Goal: Information Seeking & Learning: Learn about a topic

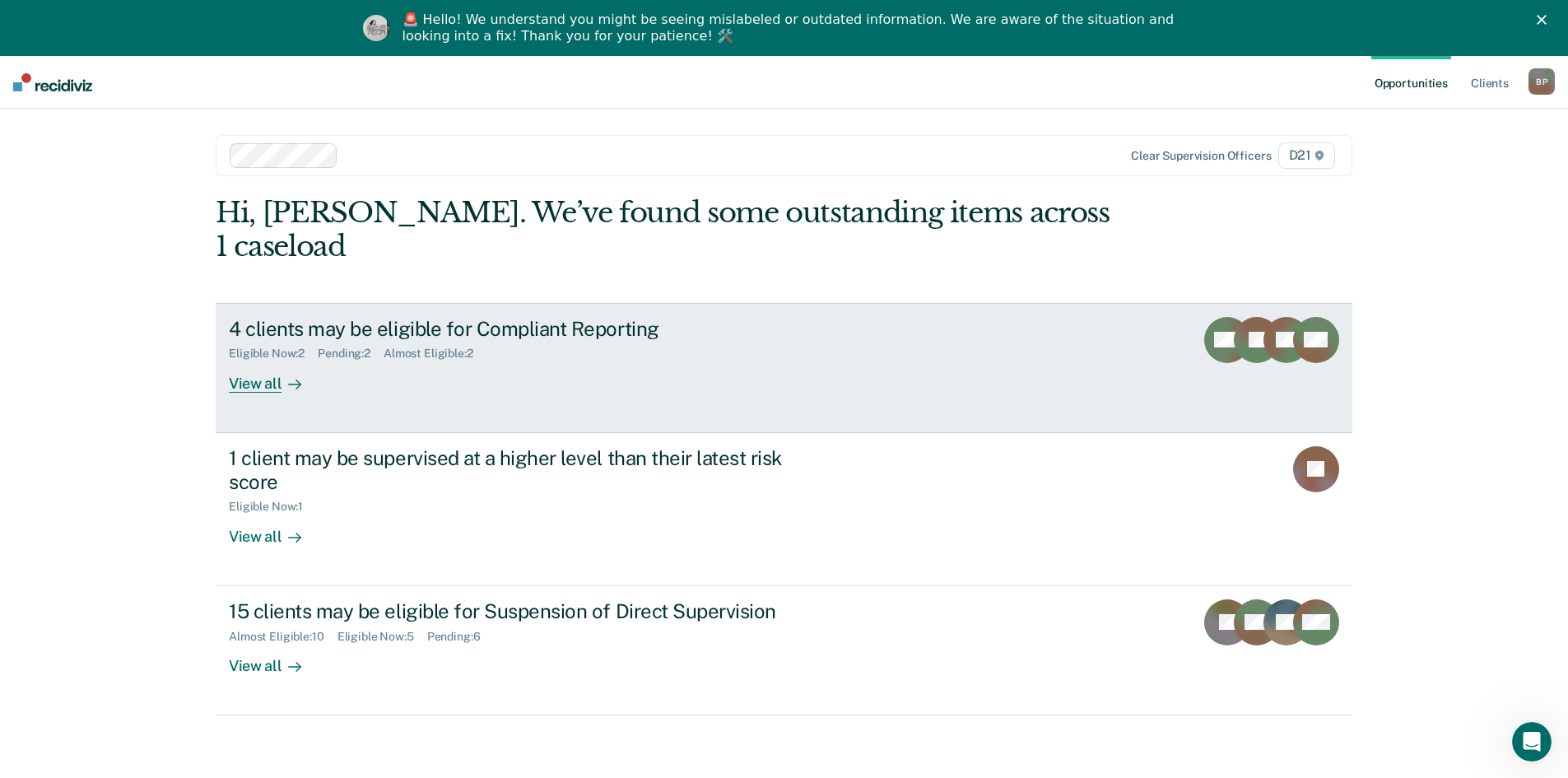
click at [257, 361] on div "View all" at bounding box center [274, 377] width 92 height 32
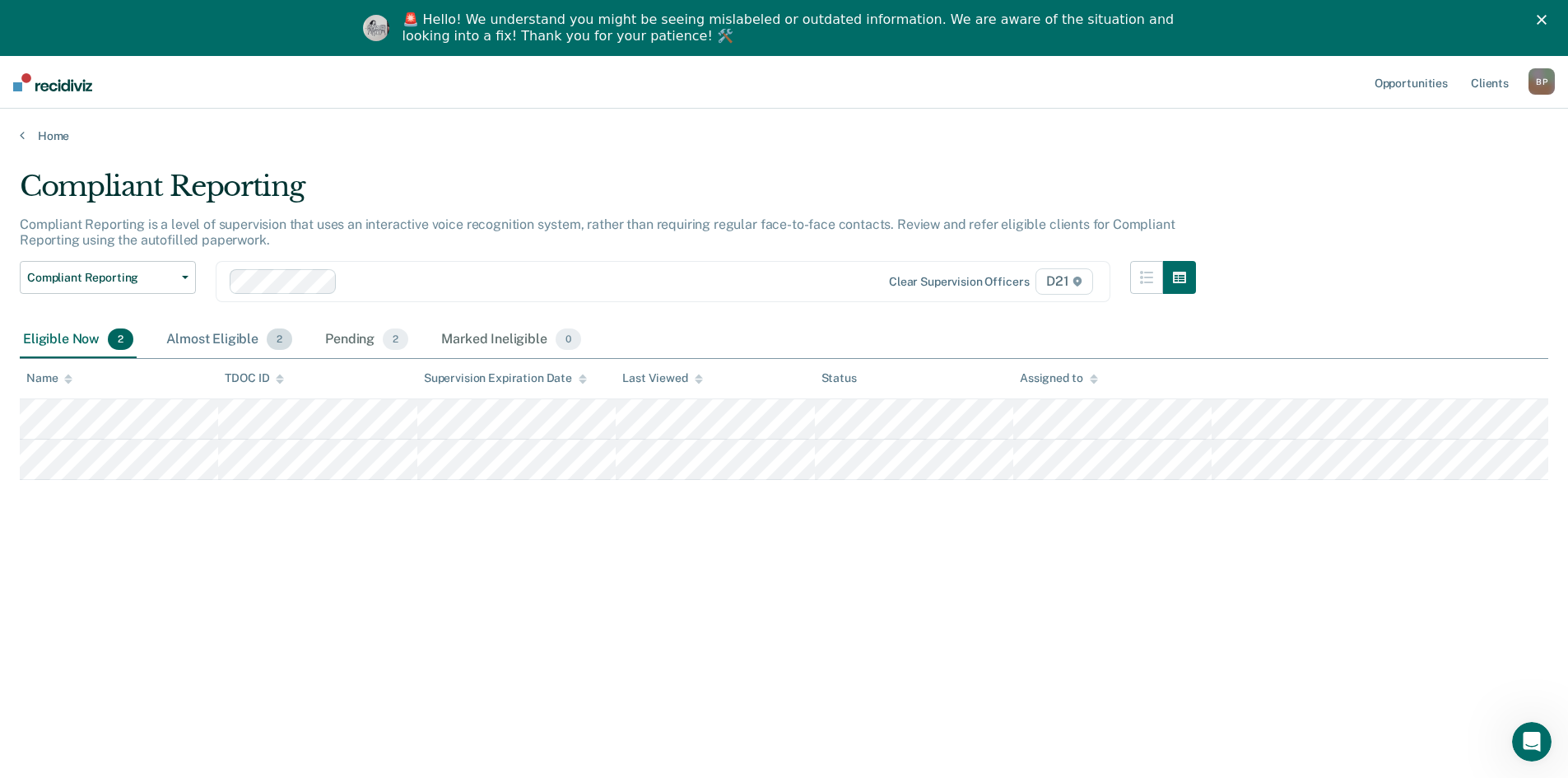
click at [237, 335] on div "Almost Eligible 2" at bounding box center [229, 340] width 132 height 36
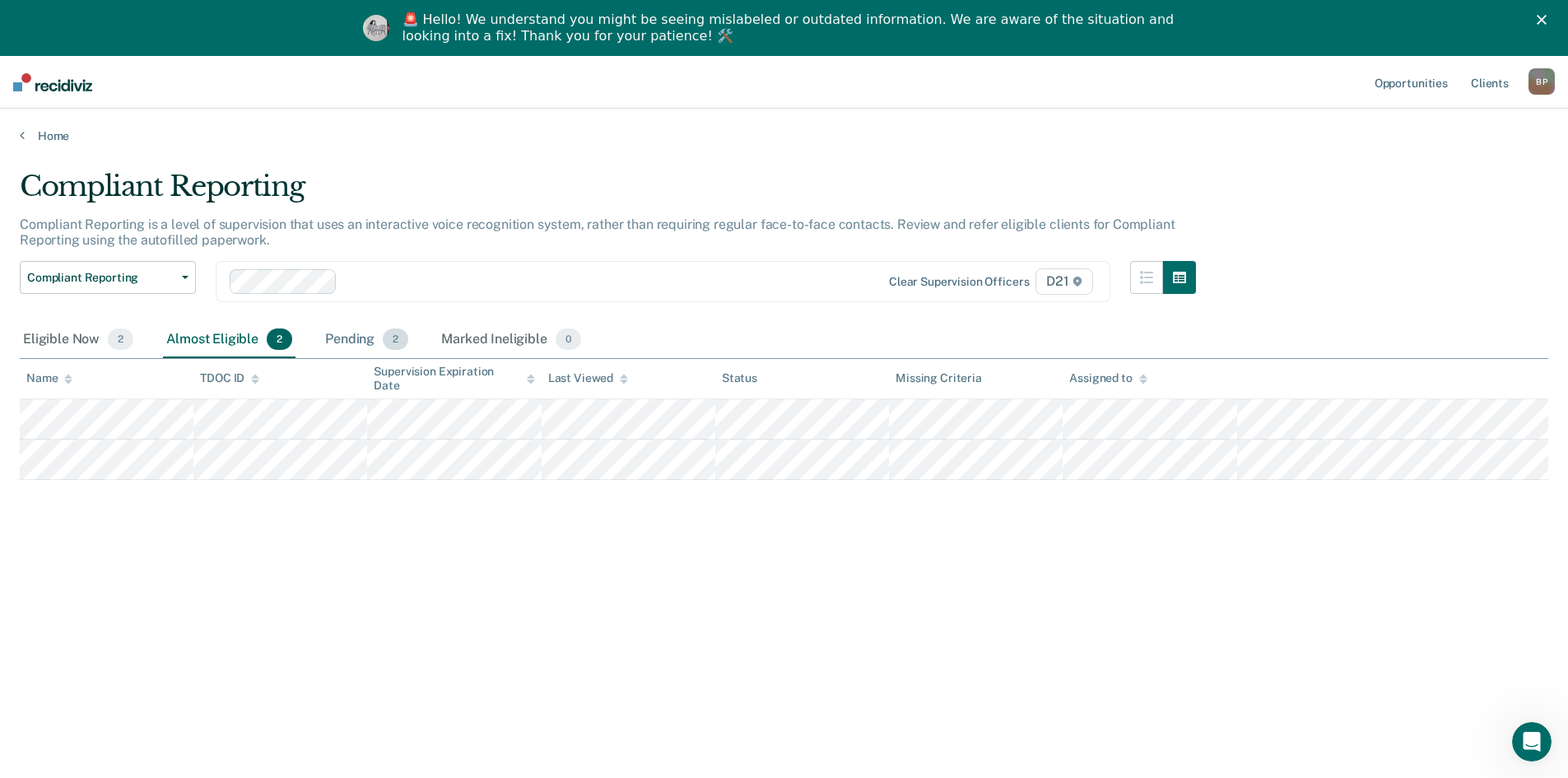
click at [348, 339] on div "Pending 2" at bounding box center [367, 340] width 89 height 36
click at [496, 335] on div "Marked Ineligible 0" at bounding box center [511, 340] width 146 height 36
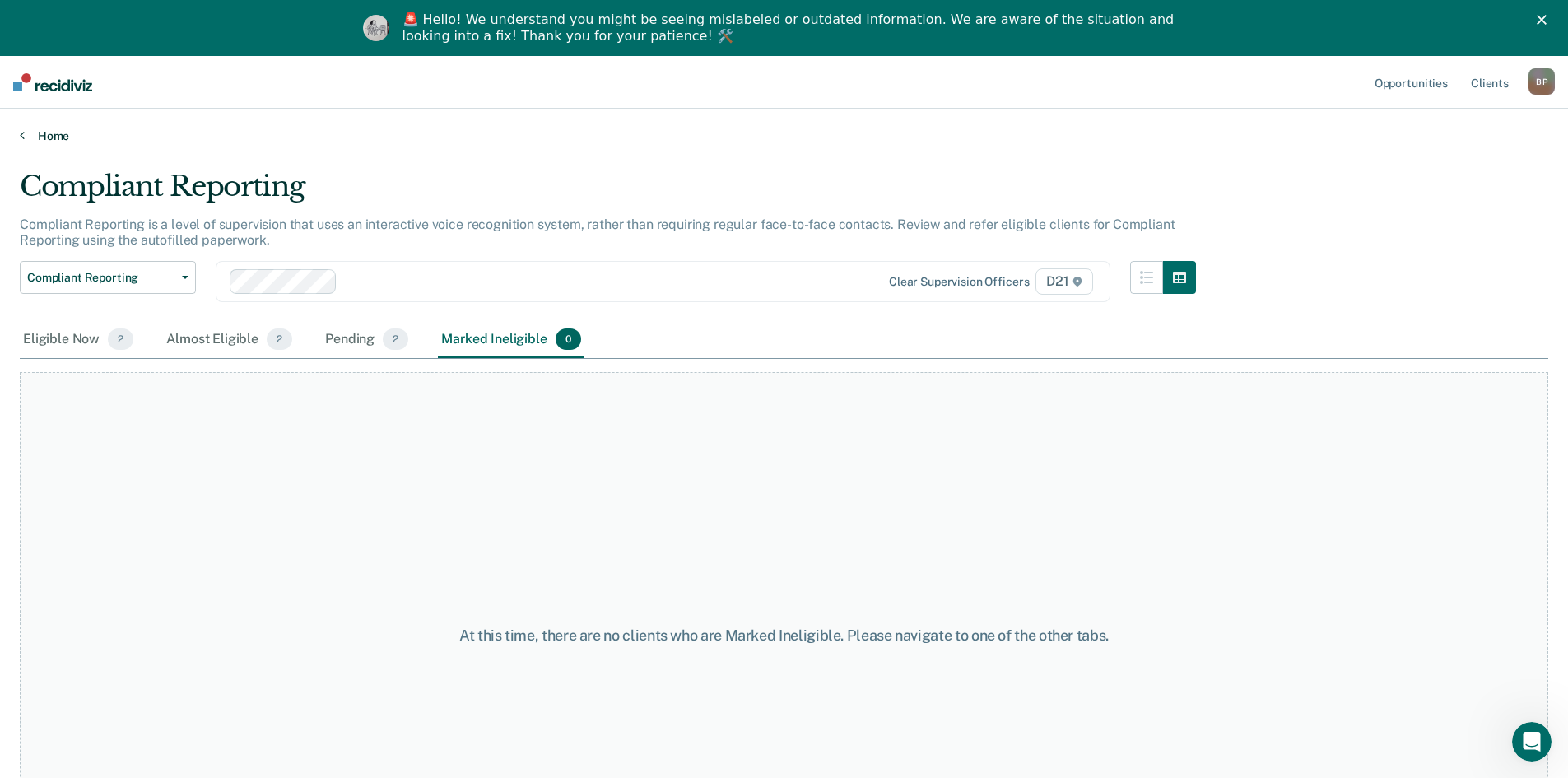
click at [45, 130] on link "Home" at bounding box center [784, 136] width 1528 height 15
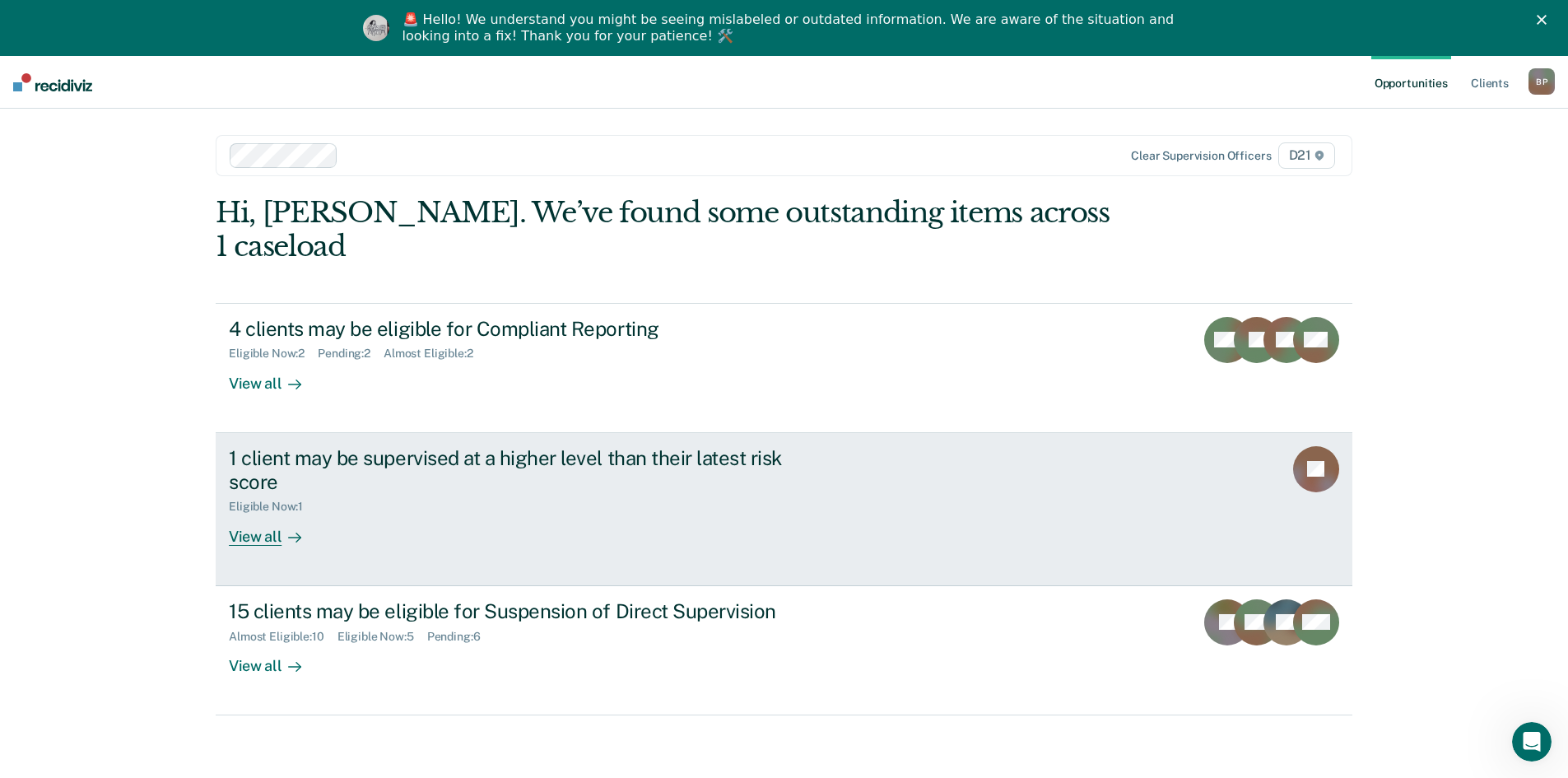
click at [266, 514] on div "View all" at bounding box center [274, 530] width 92 height 32
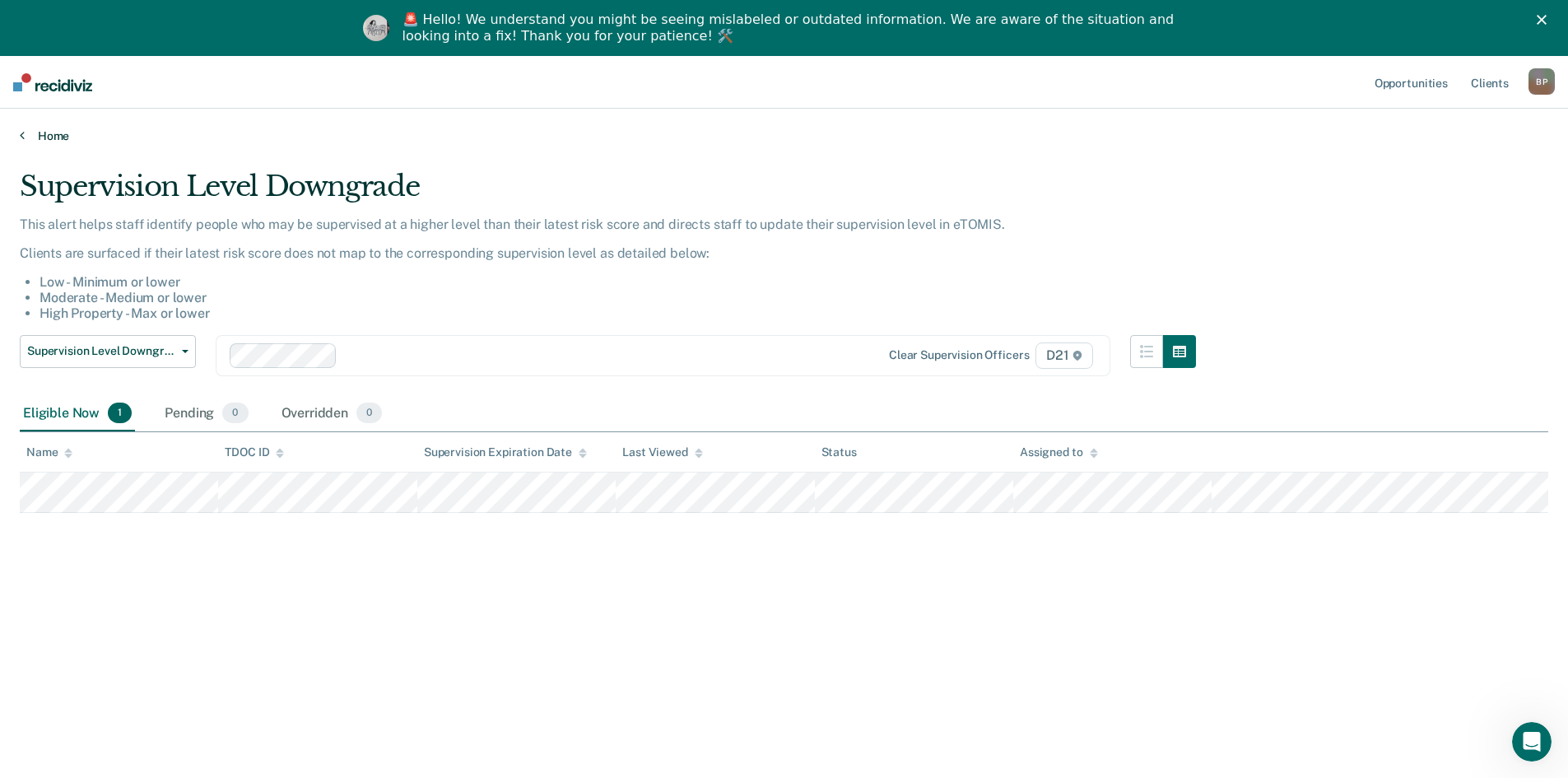
click at [44, 136] on link "Home" at bounding box center [784, 136] width 1528 height 15
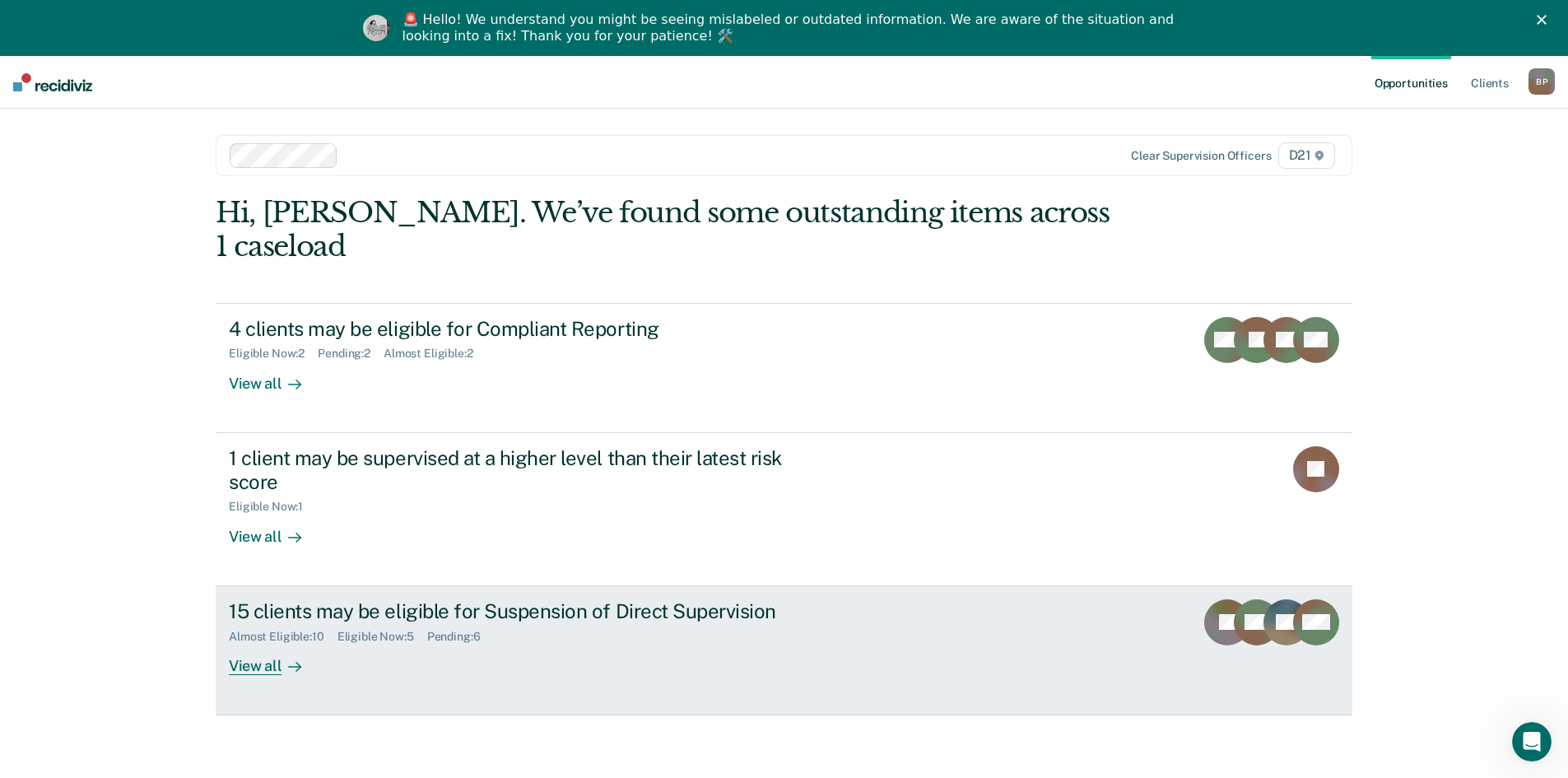
click at [254, 643] on div "View all" at bounding box center [274, 659] width 92 height 32
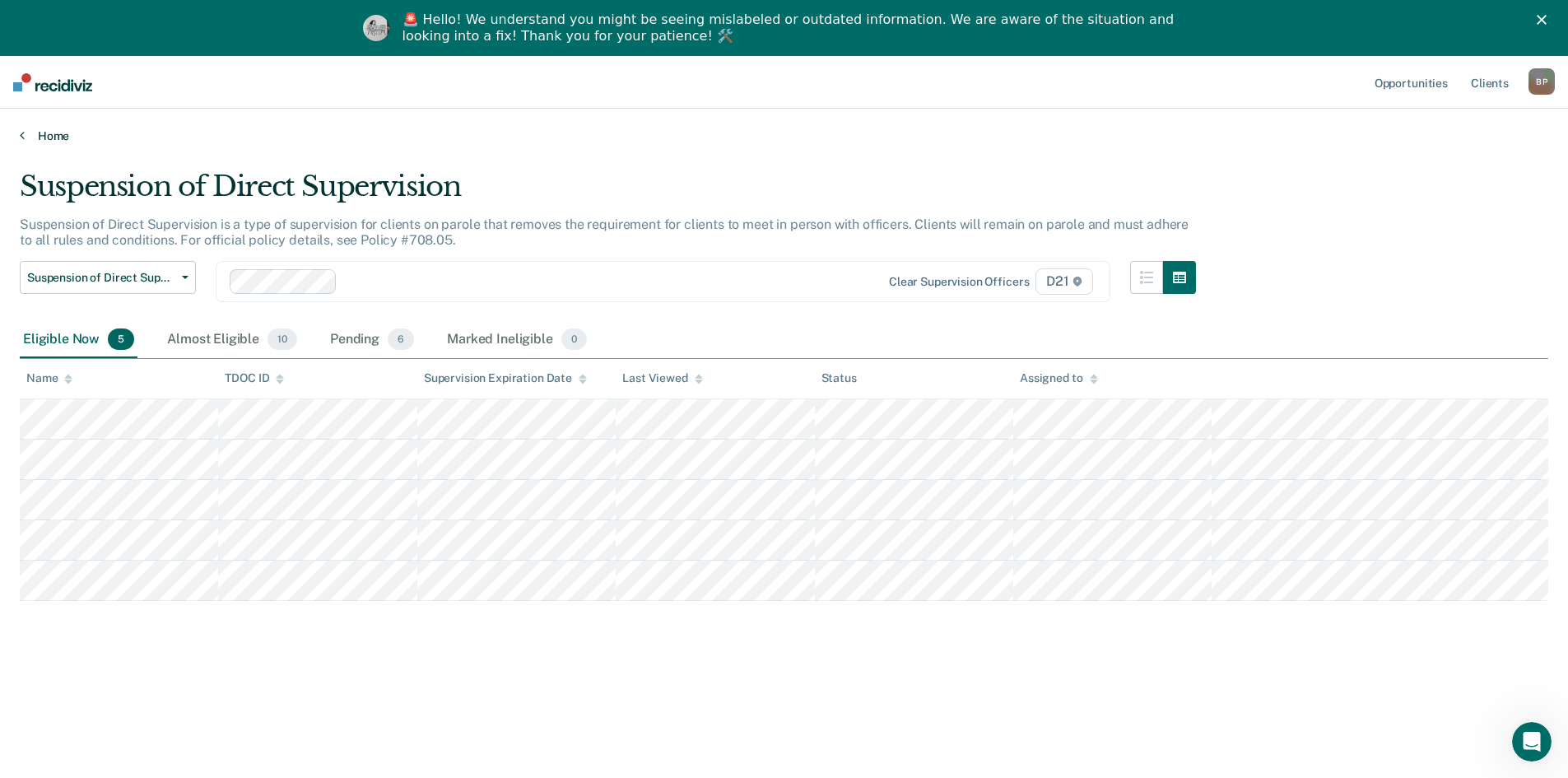
click at [52, 133] on link "Home" at bounding box center [784, 136] width 1528 height 15
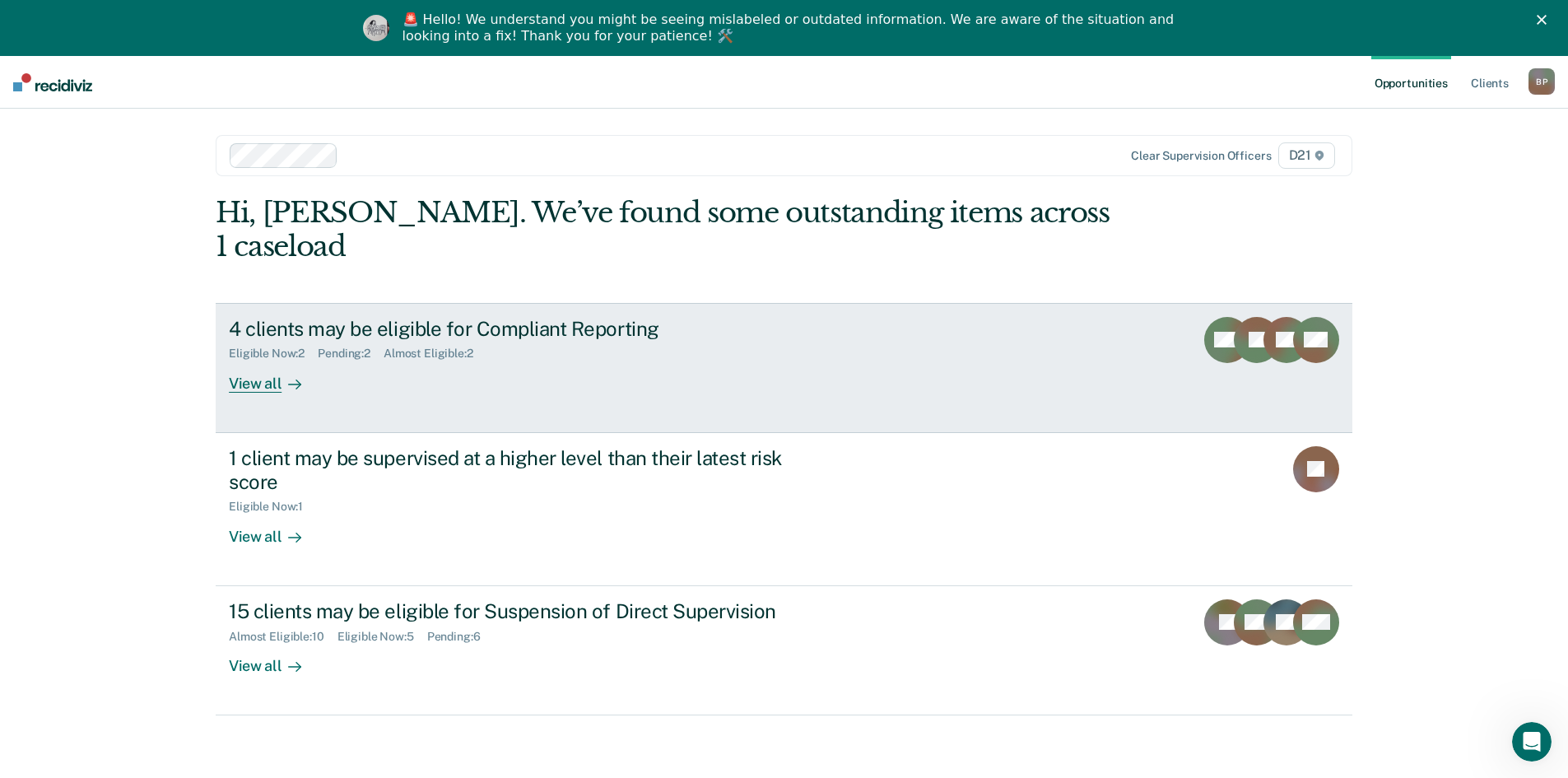
click at [257, 361] on div "View all" at bounding box center [274, 377] width 92 height 32
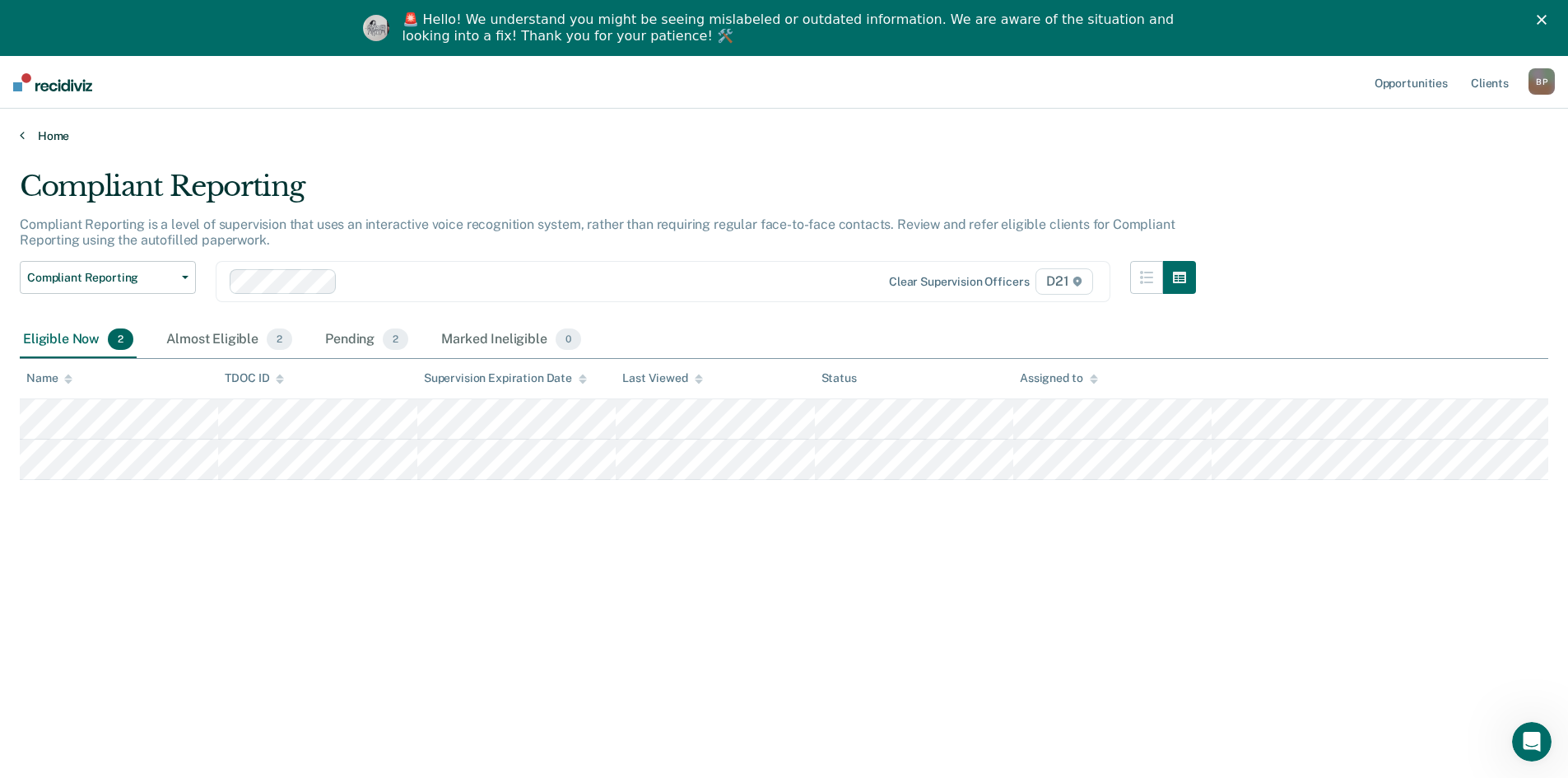
click at [57, 135] on link "Home" at bounding box center [784, 136] width 1528 height 15
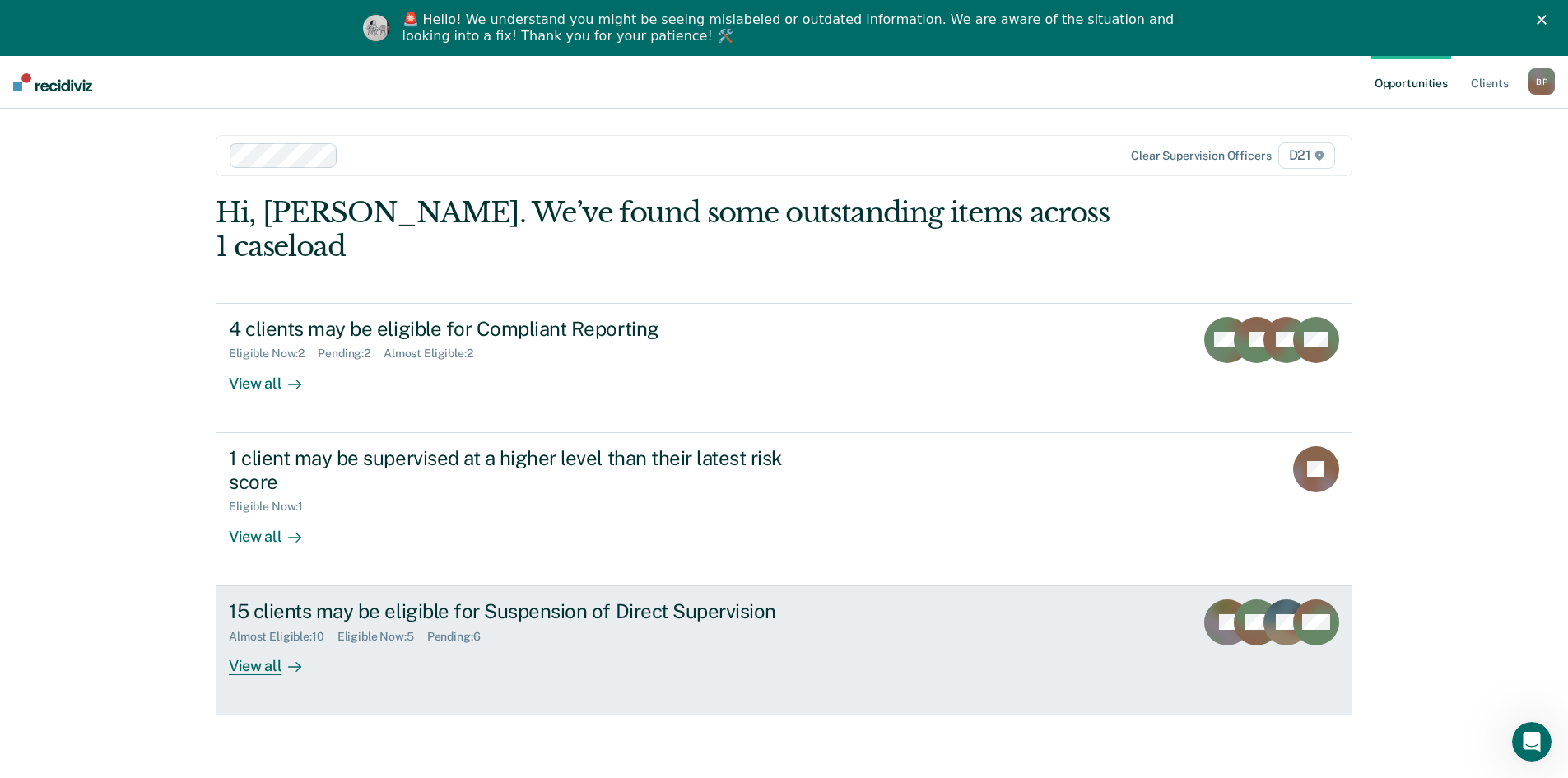
click at [281, 656] on div at bounding box center [291, 665] width 20 height 19
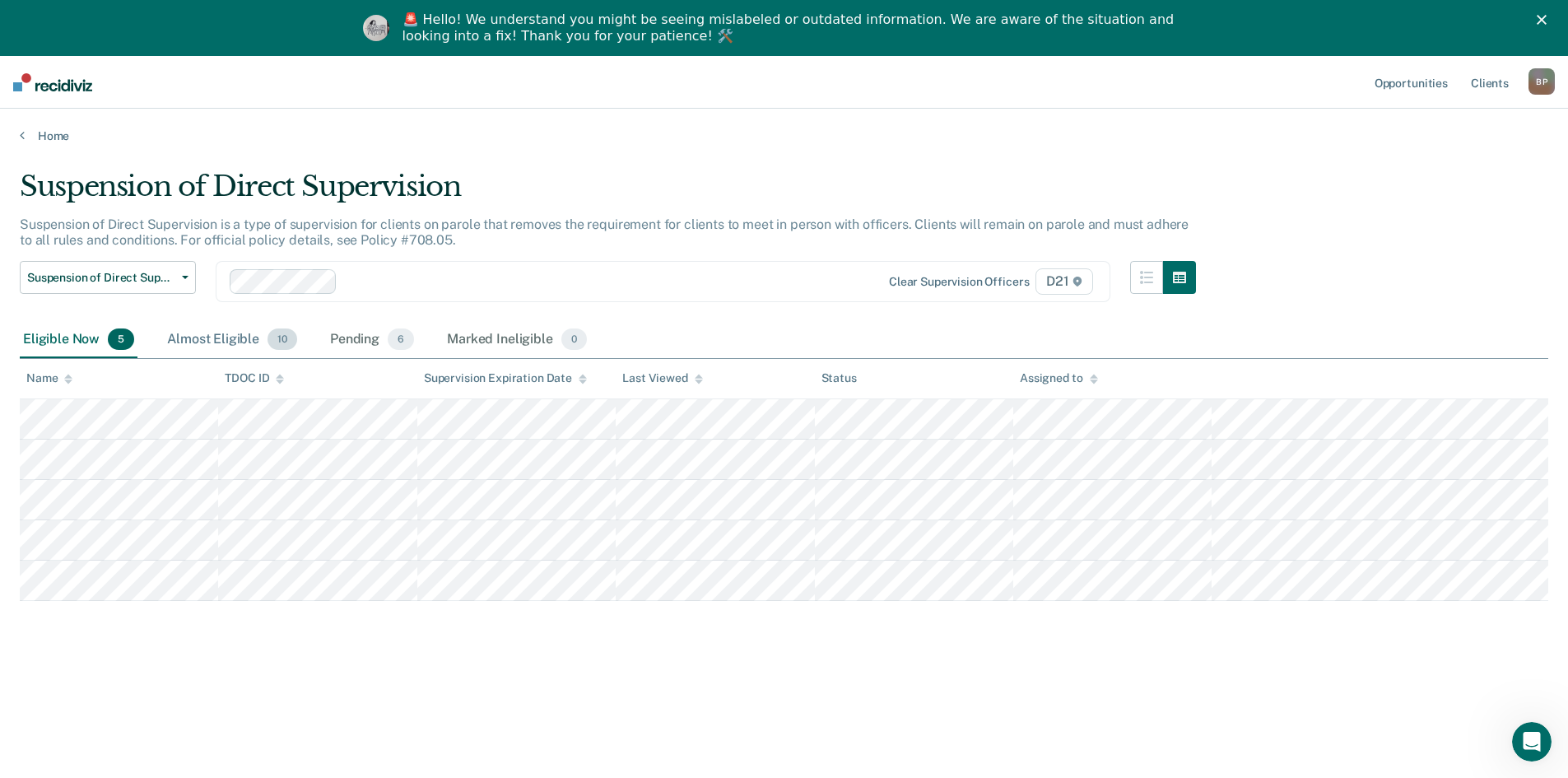
click at [233, 348] on div "Almost Eligible 10" at bounding box center [232, 340] width 137 height 36
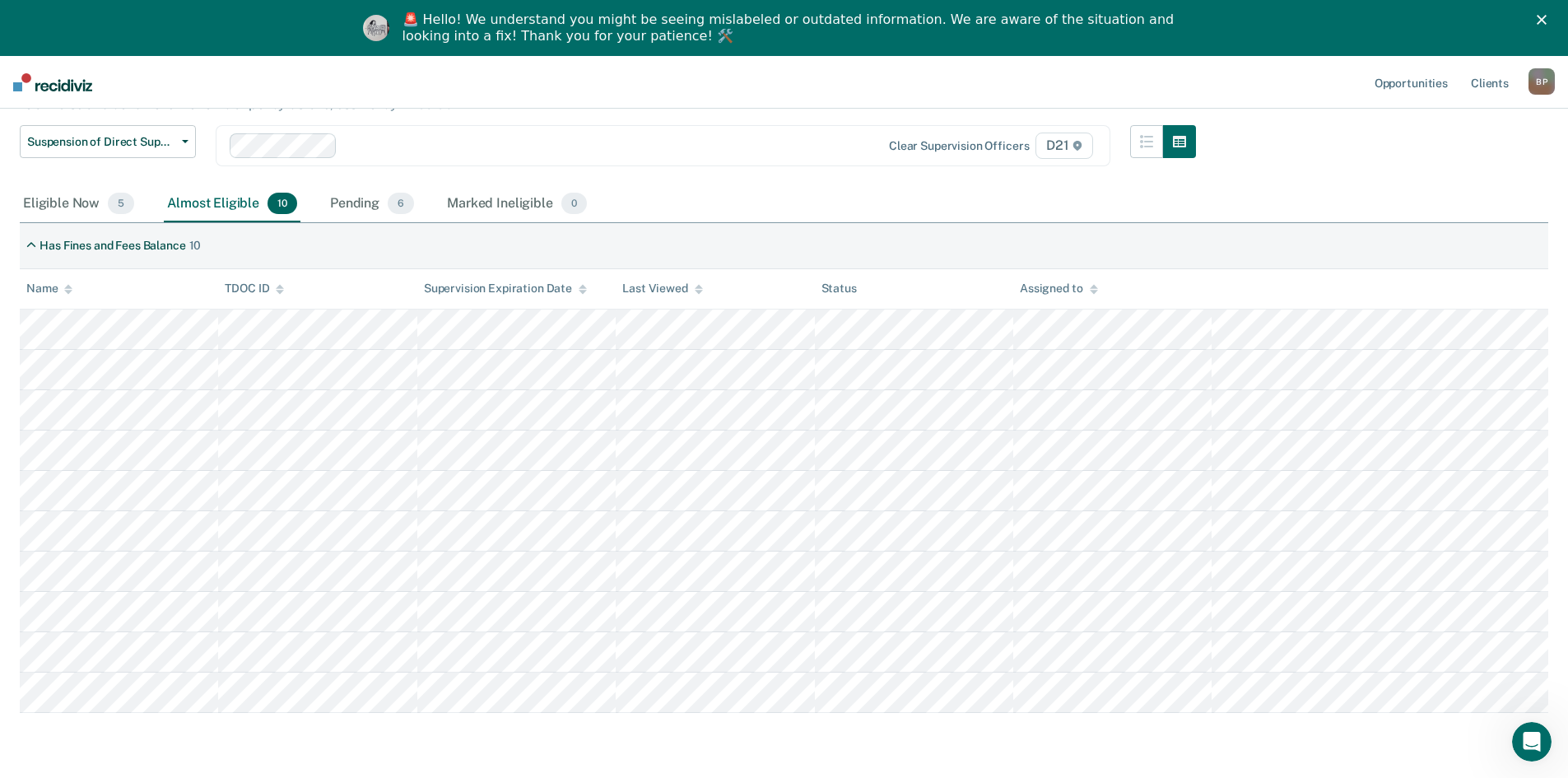
scroll to position [107, 0]
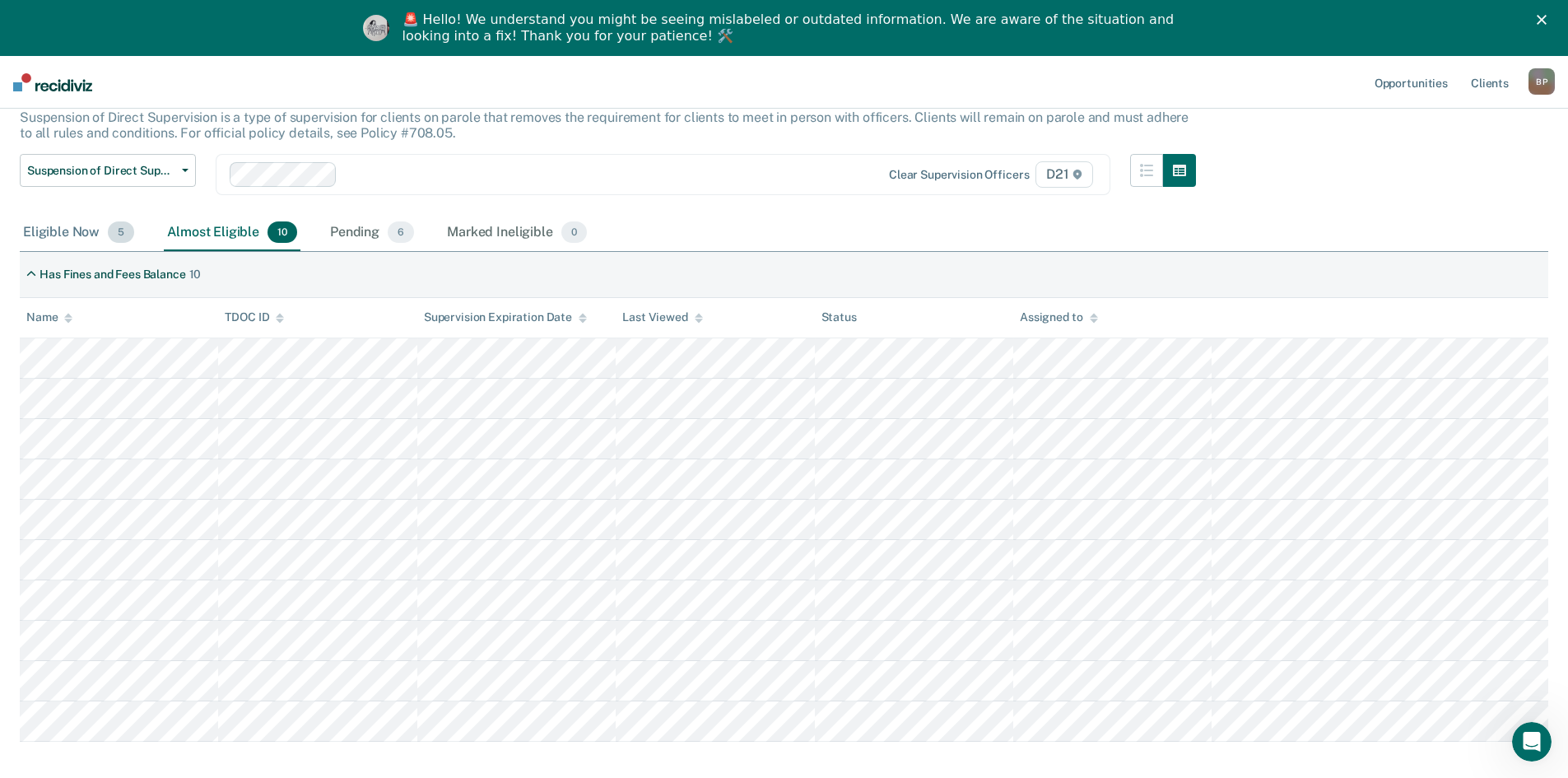
click at [92, 230] on div "Eligible Now 5" at bounding box center [79, 233] width 117 height 36
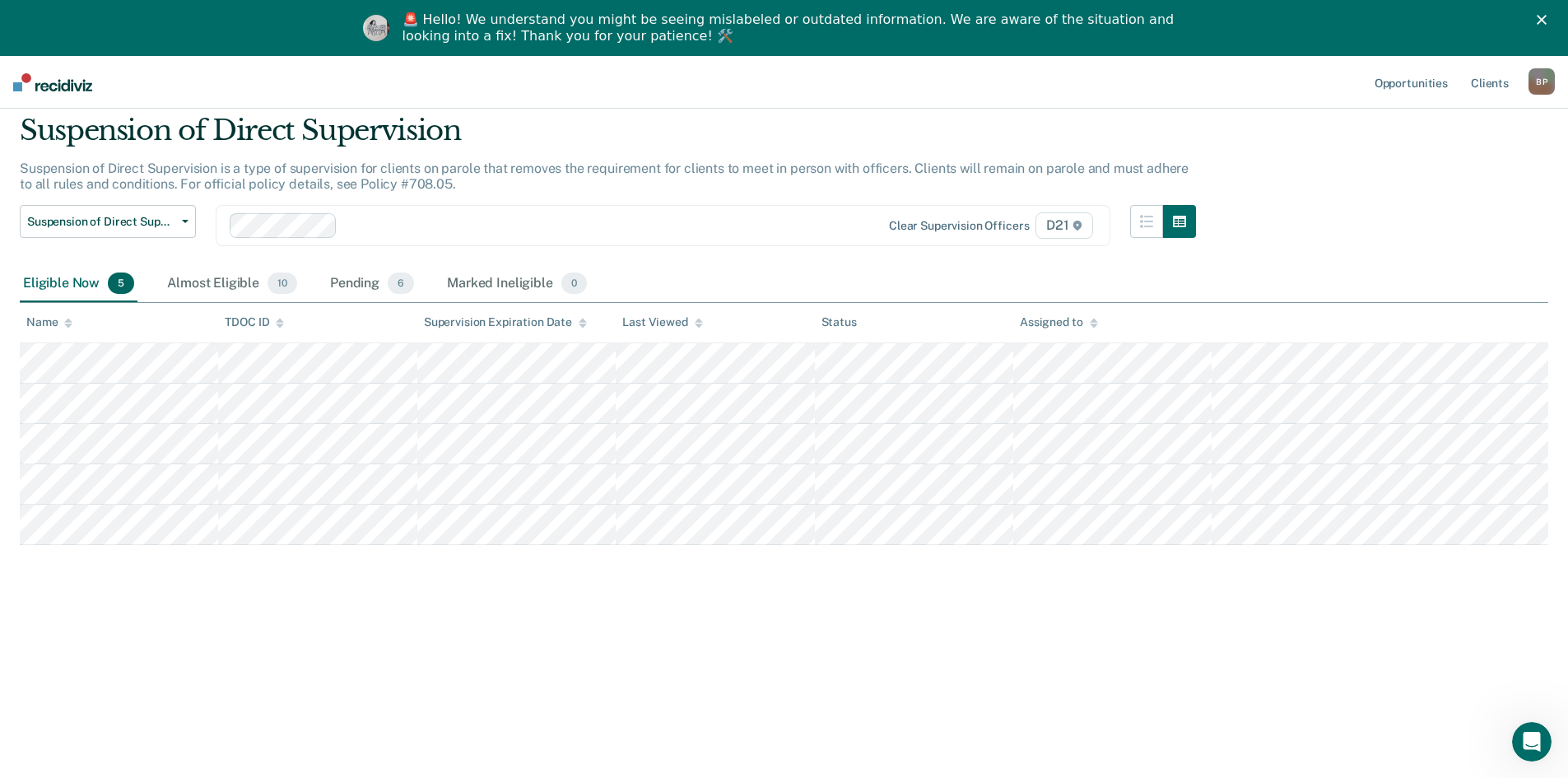
scroll to position [56, 0]
click at [102, 223] on span "Suspension of Direct Supervision" at bounding box center [101, 222] width 148 height 14
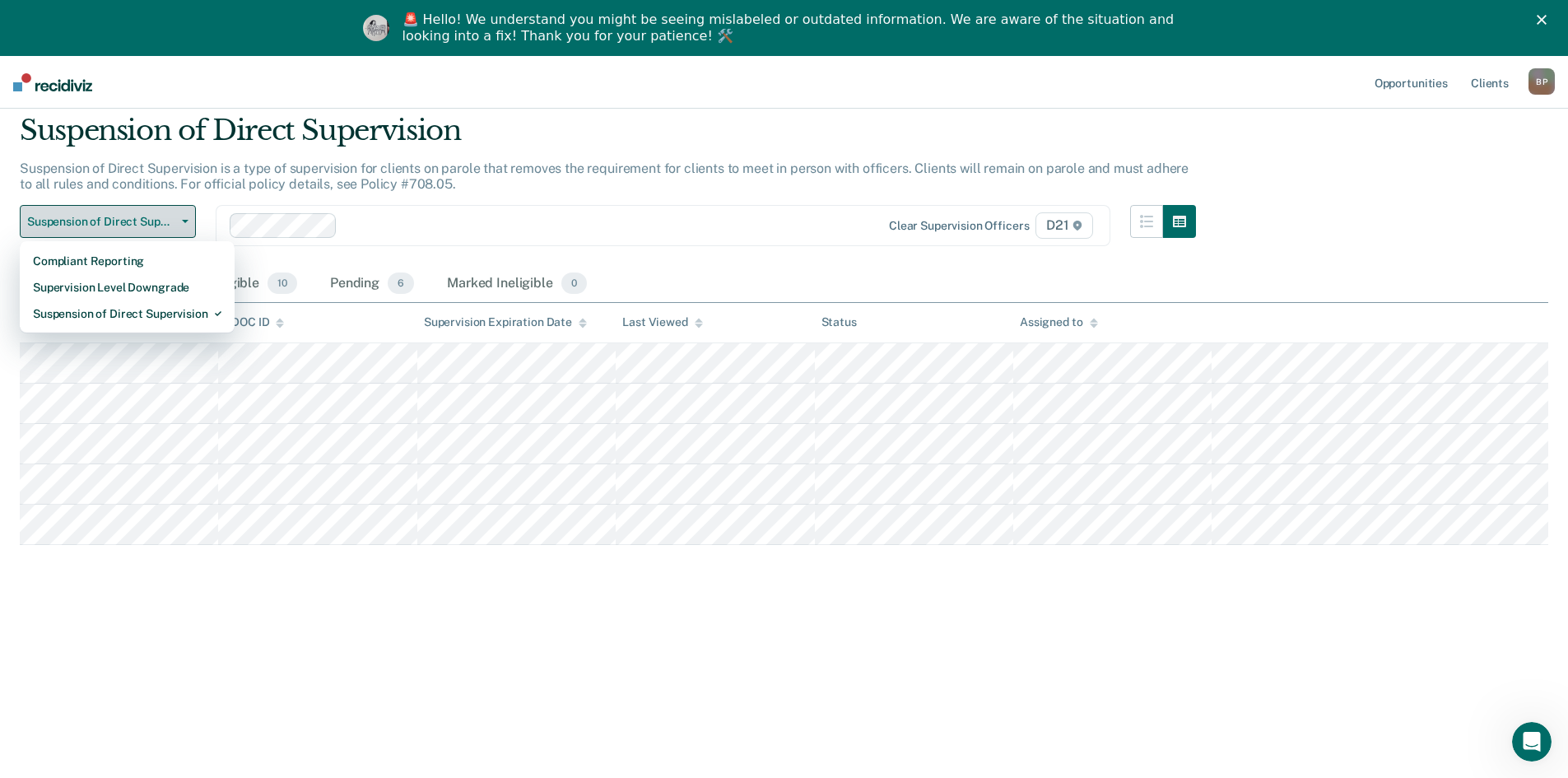
click at [103, 223] on span "Suspension of Direct Supervision" at bounding box center [101, 222] width 148 height 14
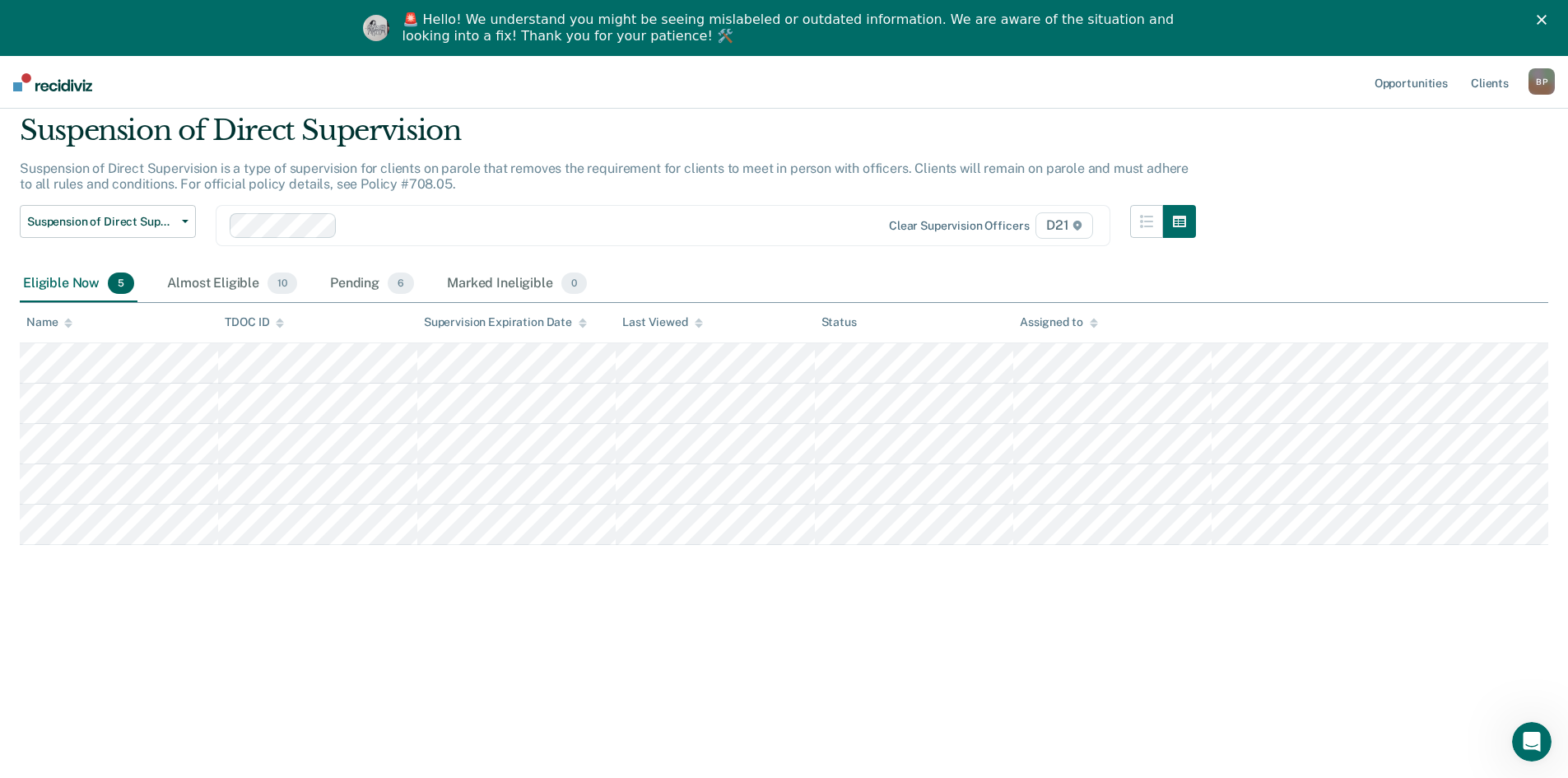
click at [348, 288] on div "Pending 6" at bounding box center [372, 284] width 90 height 36
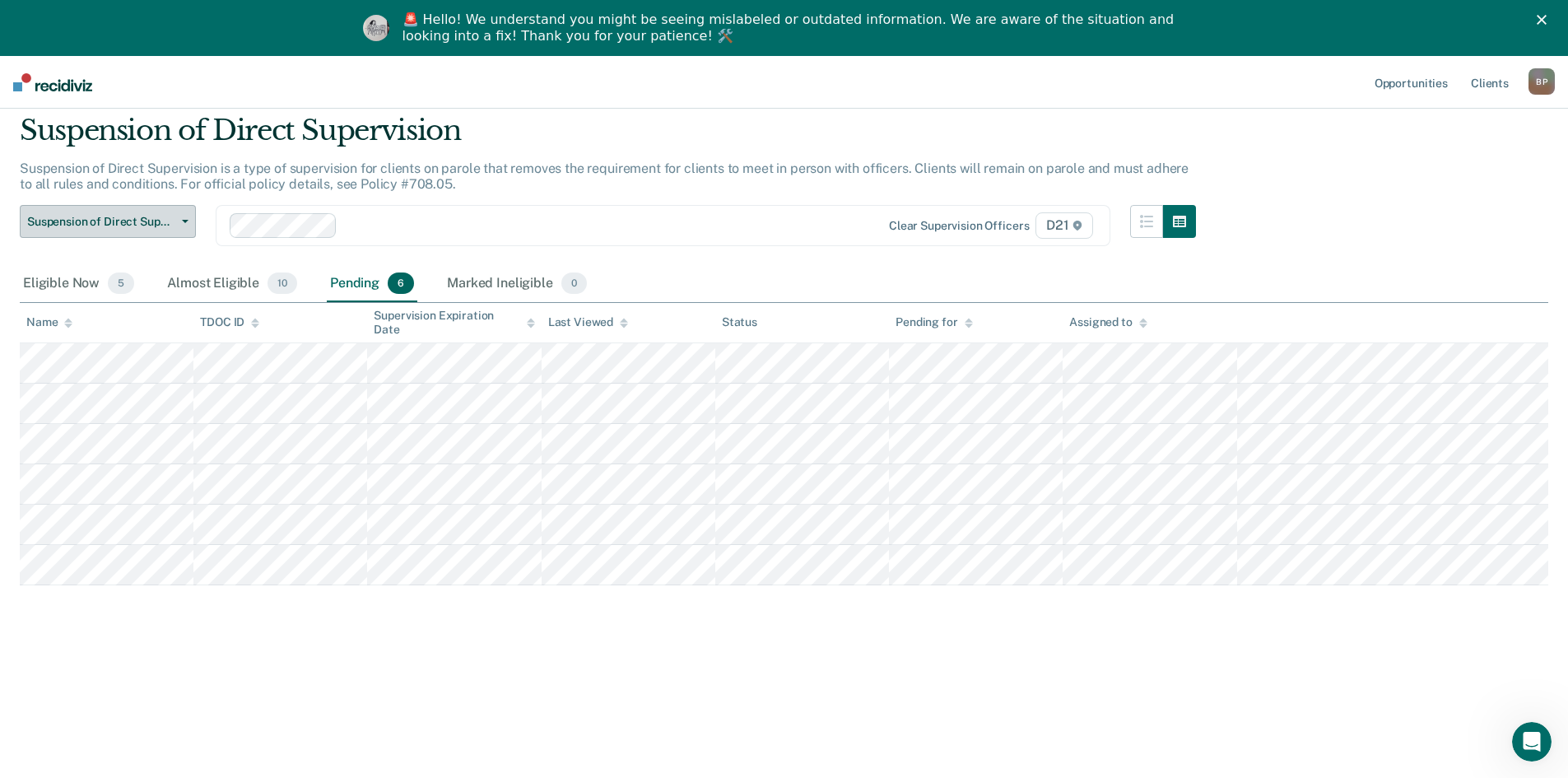
click at [96, 221] on span "Suspension of Direct Supervision" at bounding box center [101, 222] width 148 height 14
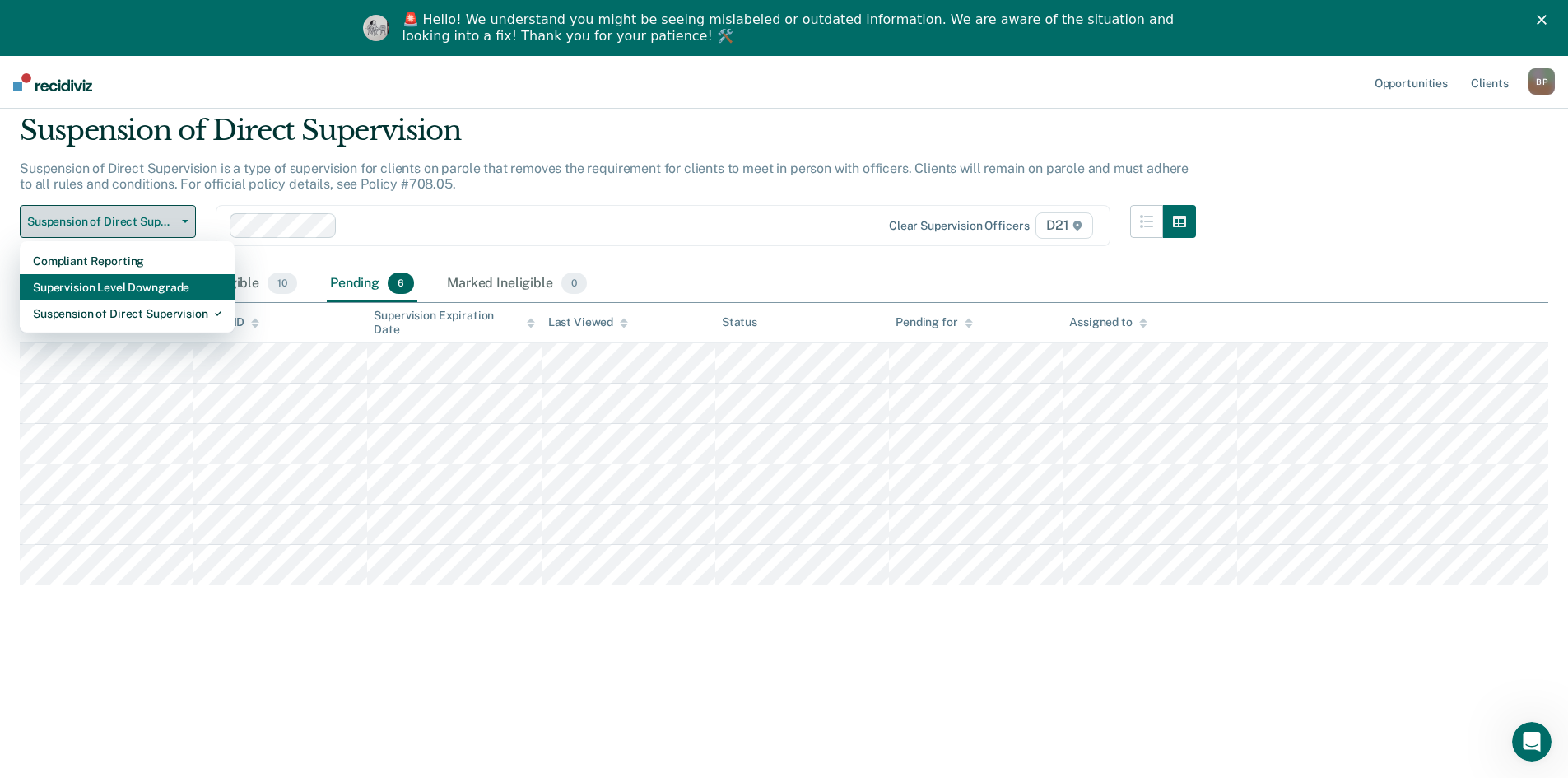
click at [133, 285] on div "Supervision Level Downgrade" at bounding box center [127, 287] width 189 height 26
